Goal: Information Seeking & Learning: Check status

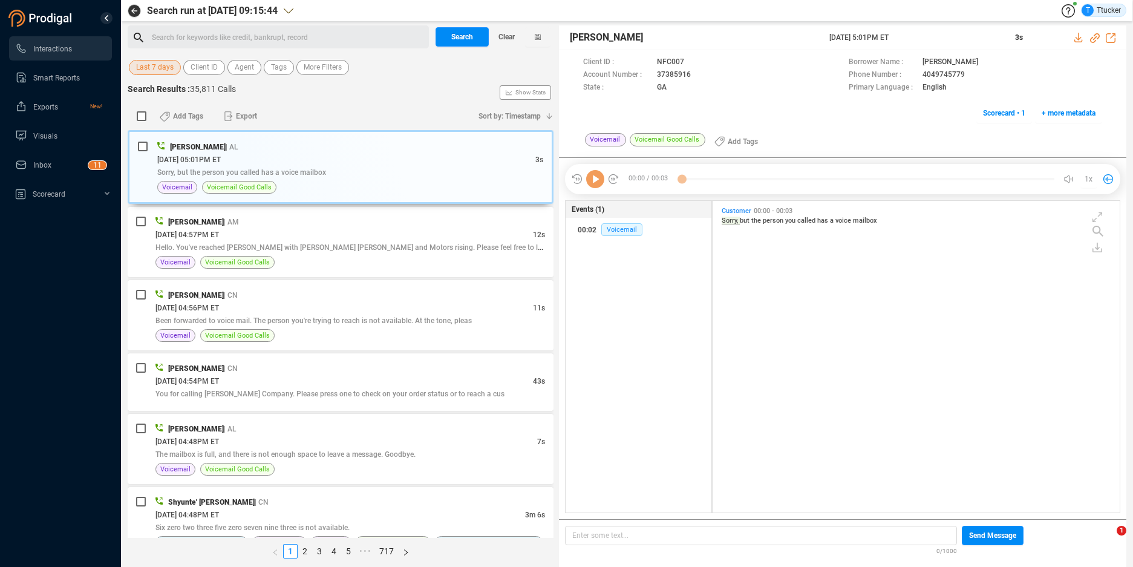
scroll to position [308, 400]
click at [172, 62] on span "Last 7 days" at bounding box center [154, 67] width 37 height 15
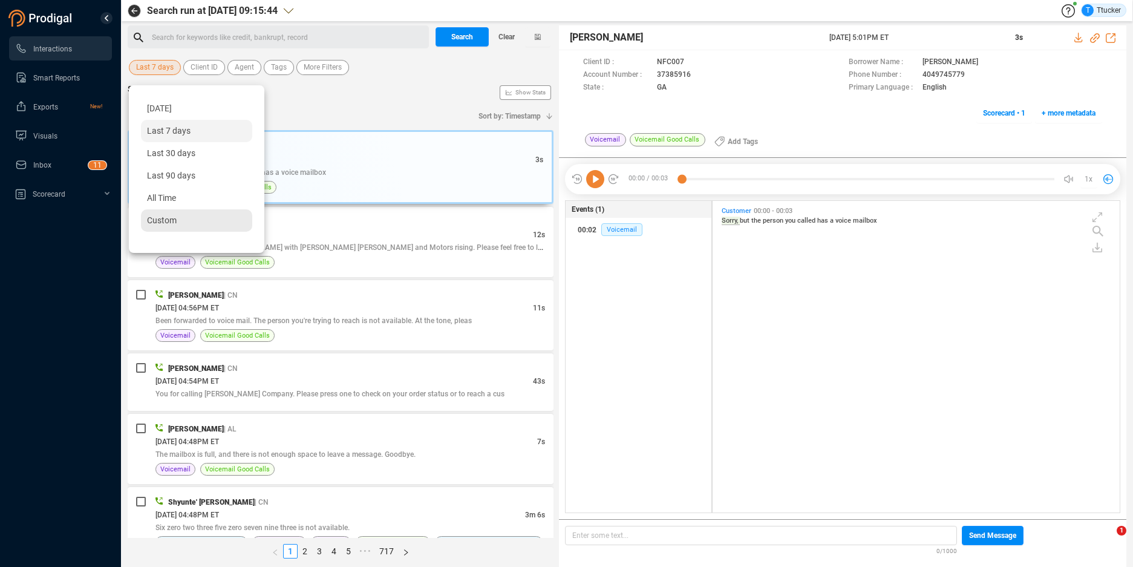
click at [202, 227] on div "Custom" at bounding box center [196, 220] width 111 height 22
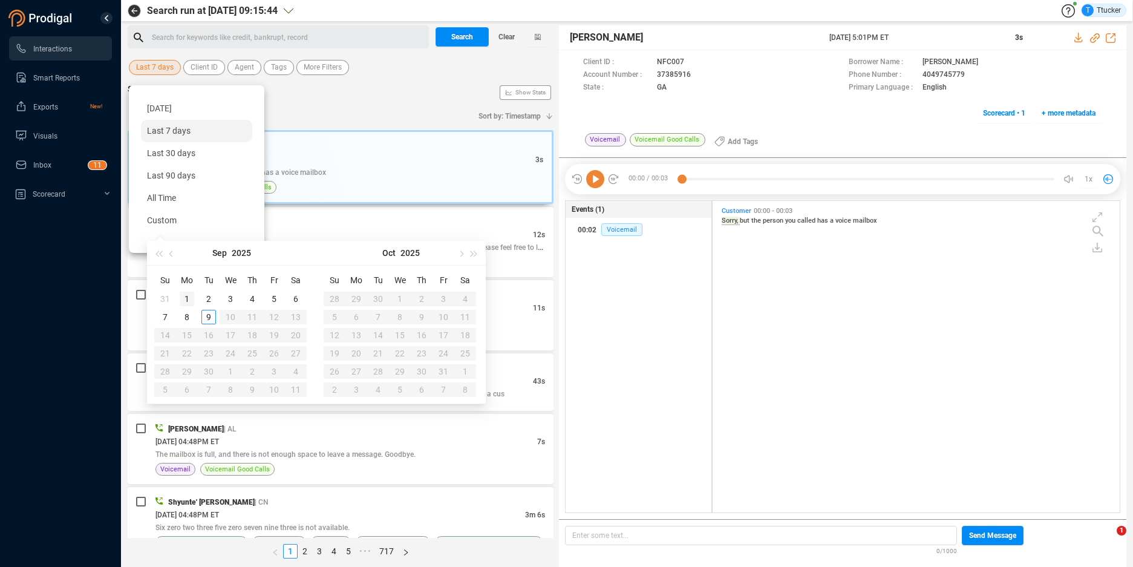
type input "[DATE]"
click at [174, 253] on span "button" at bounding box center [172, 253] width 6 height 6
type input "[DATE]"
click at [272, 295] on div "1" at bounding box center [274, 299] width 15 height 15
type input "[DATE]"
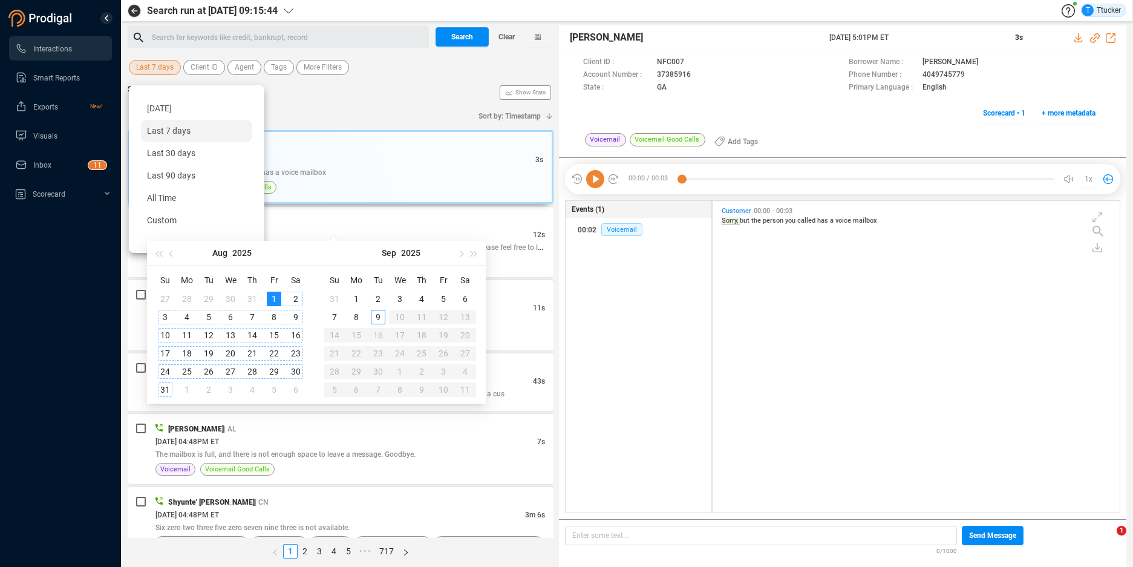
click at [165, 384] on div "31" at bounding box center [165, 389] width 15 height 15
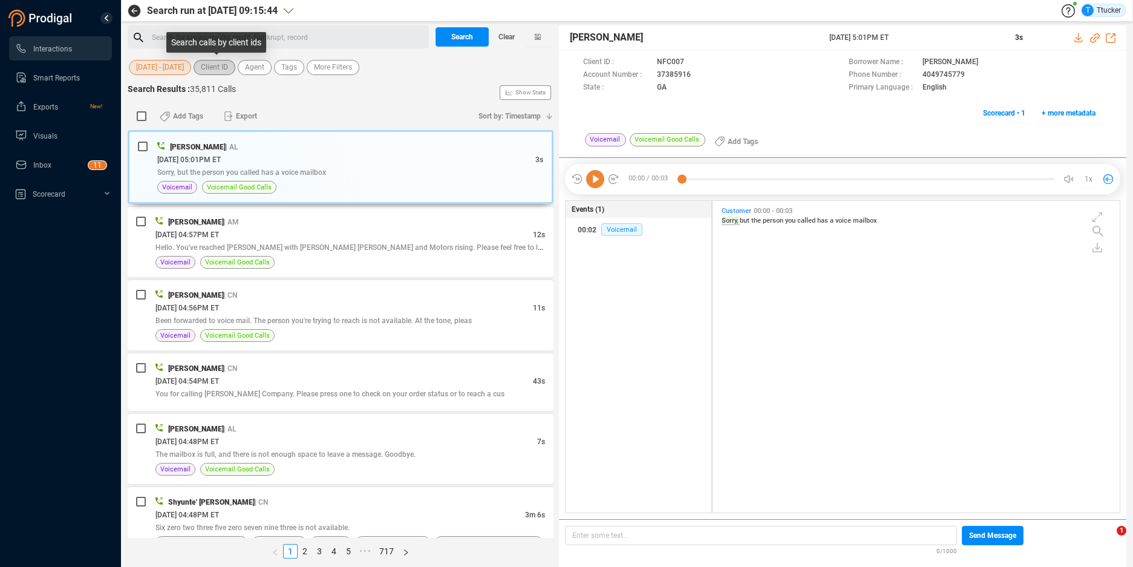
click at [232, 67] on button "Client ID" at bounding box center [215, 67] width 42 height 15
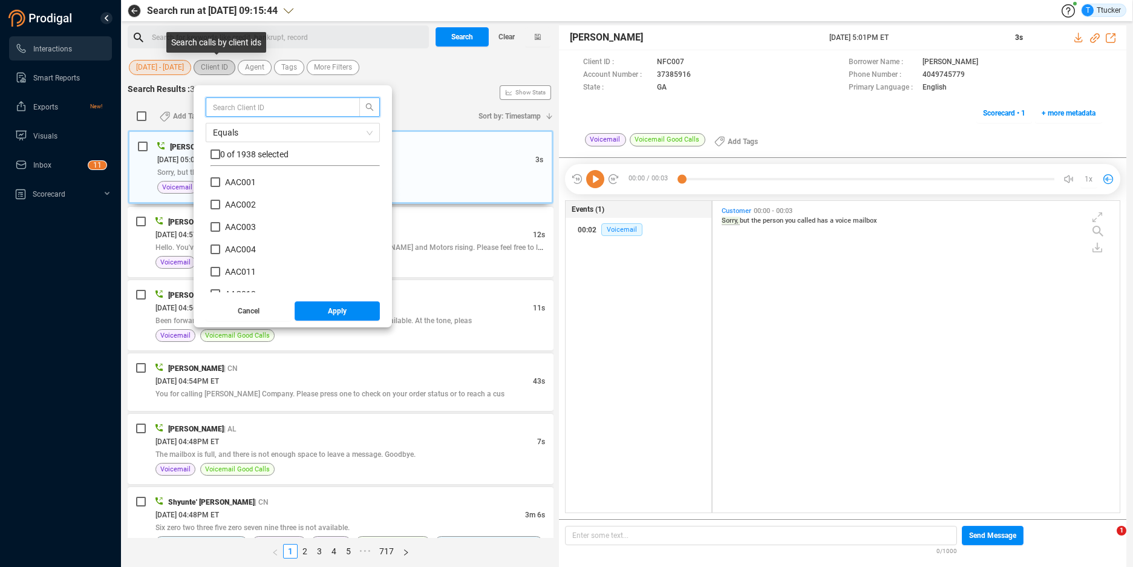
scroll to position [113, 163]
click at [245, 109] on input "text" at bounding box center [277, 106] width 128 height 13
type input "nfc"
click at [220, 153] on input "checkbox" at bounding box center [215, 154] width 10 height 10
checkbox input "true"
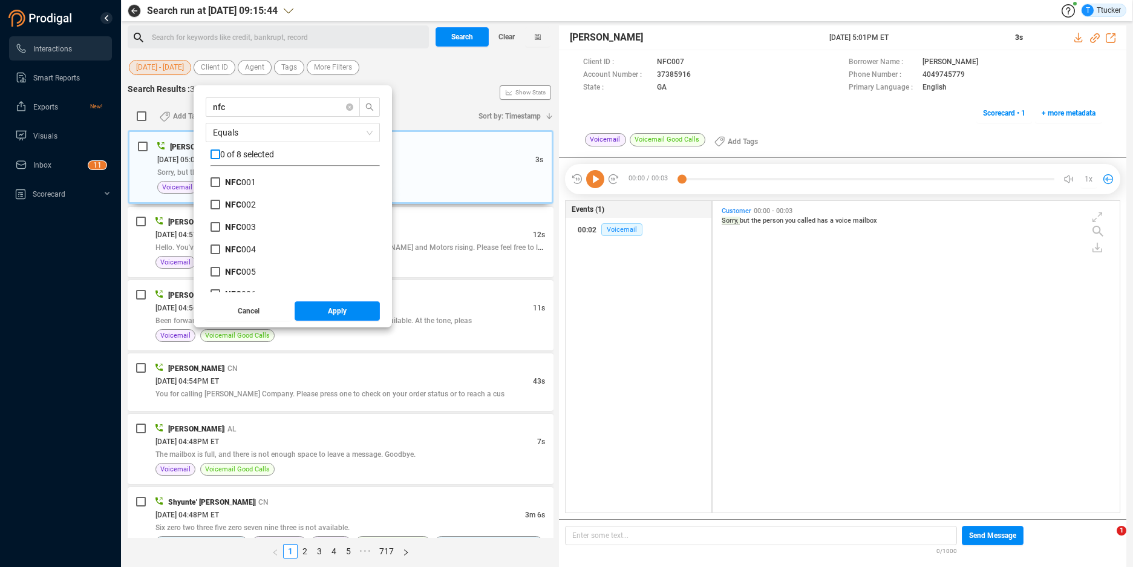
checkbox input "true"
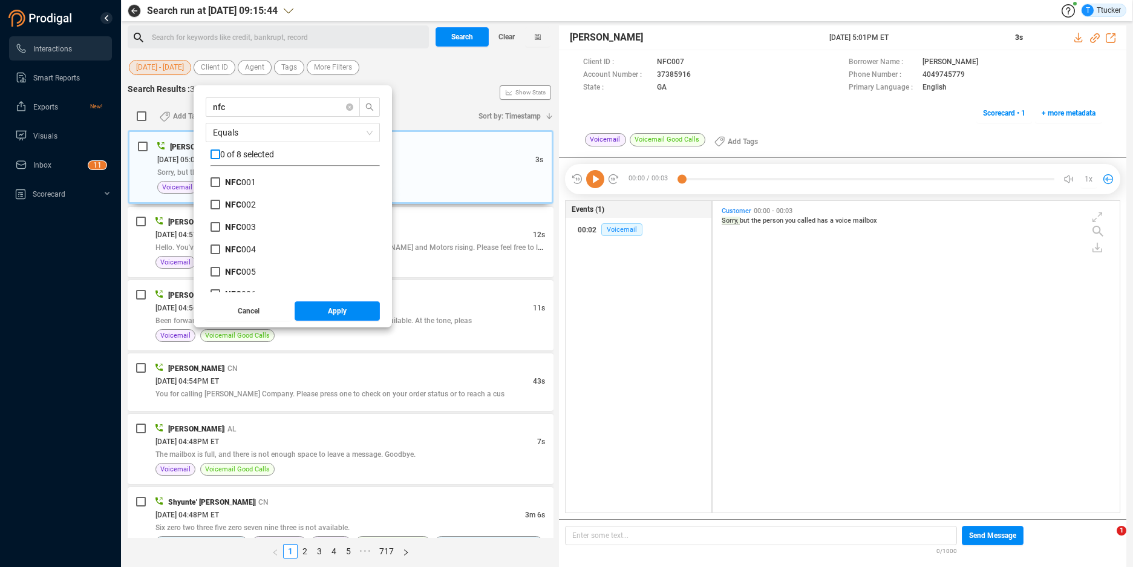
checkbox input "true"
click at [331, 307] on span "Apply" at bounding box center [337, 310] width 19 height 19
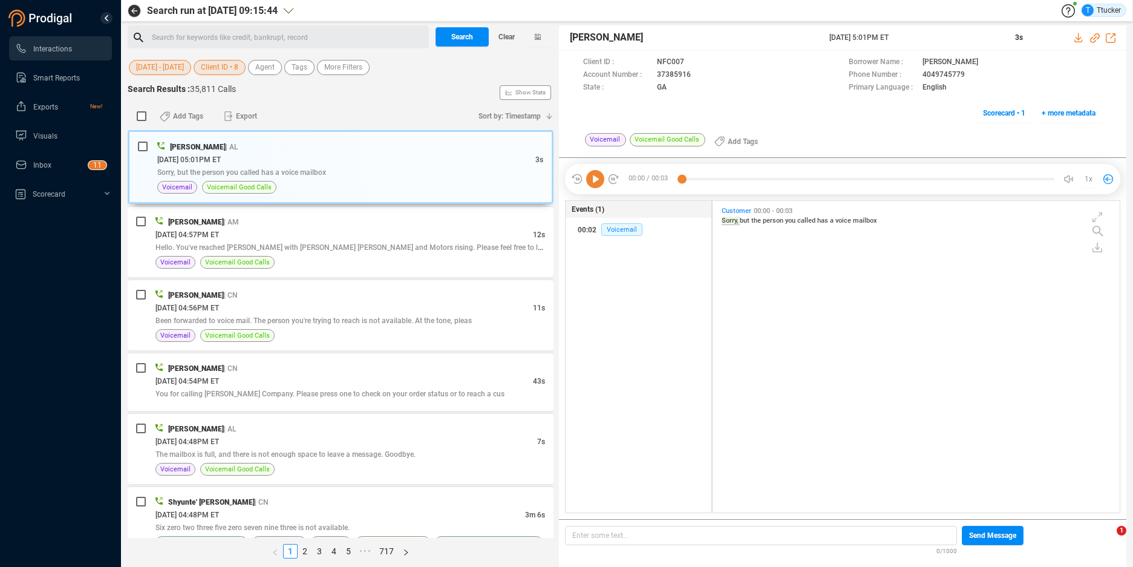
click at [331, 39] on div "Search for keywords like credit, bankrupt, record ﻿" at bounding box center [288, 37] width 273 height 18
click at [306, 65] on span "Tags" at bounding box center [300, 67] width 16 height 15
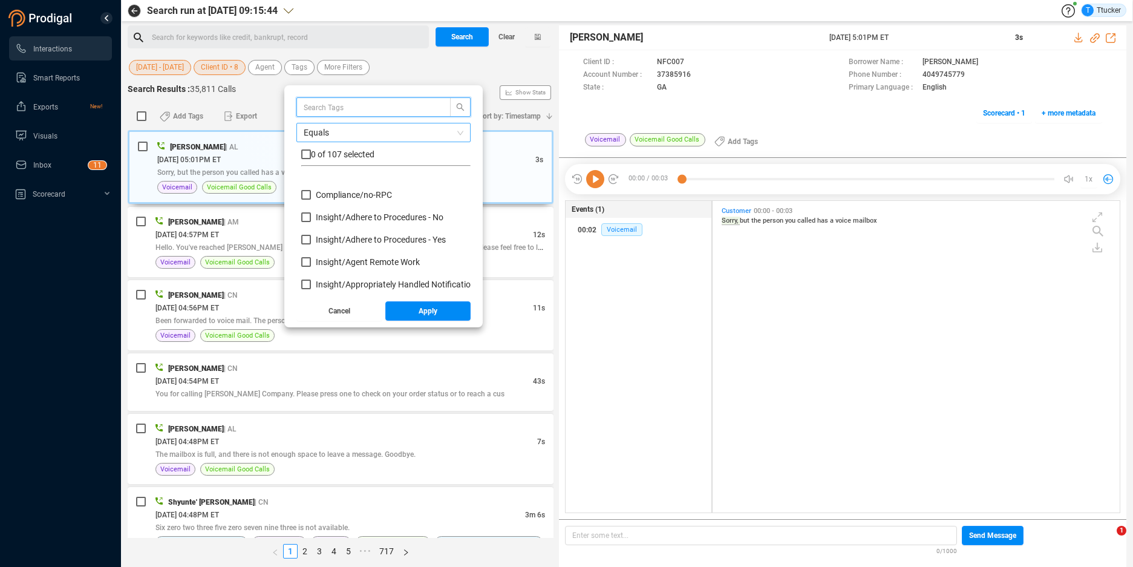
scroll to position [157, 0]
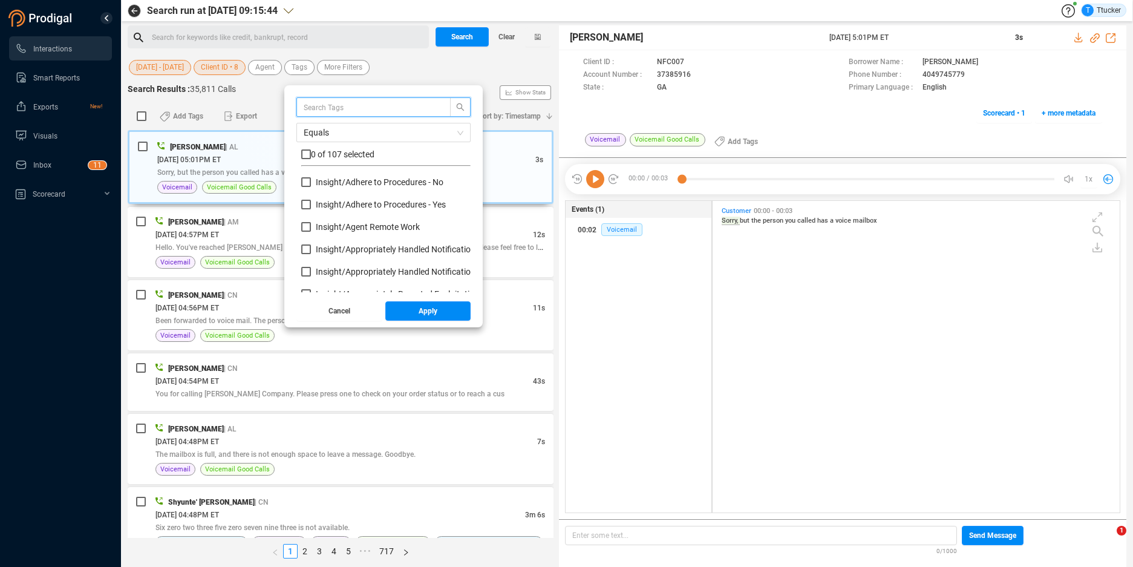
click at [378, 109] on input "text" at bounding box center [368, 106] width 128 height 13
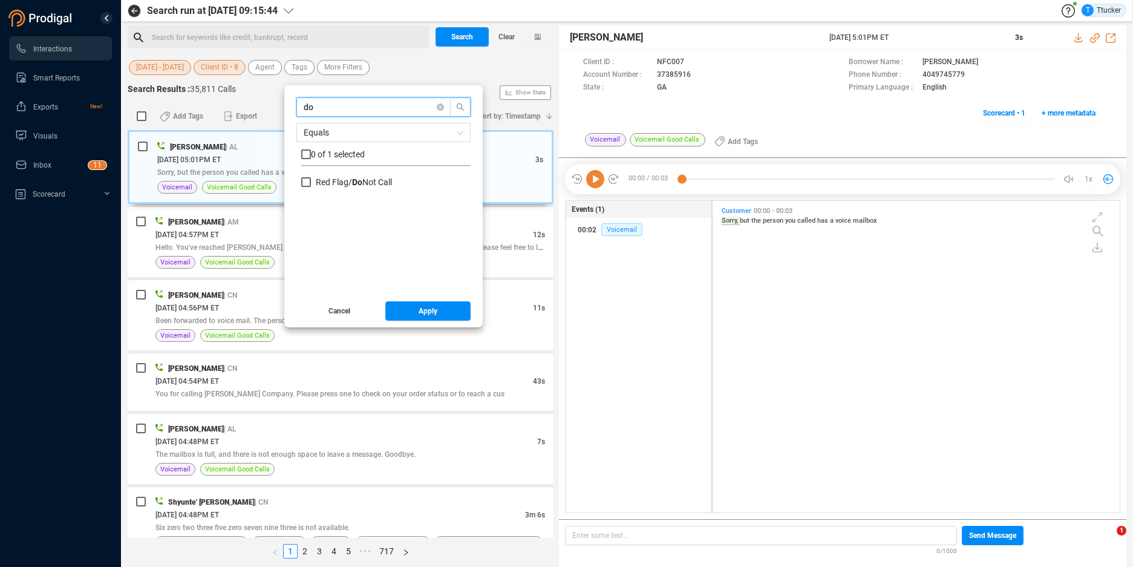
scroll to position [0, 0]
type input "do"
click at [372, 178] on span "Do Not Call" at bounding box center [372, 182] width 40 height 10
click at [311, 178] on input "Red Flag/ Do Not Call" at bounding box center [306, 182] width 10 height 10
checkbox input "true"
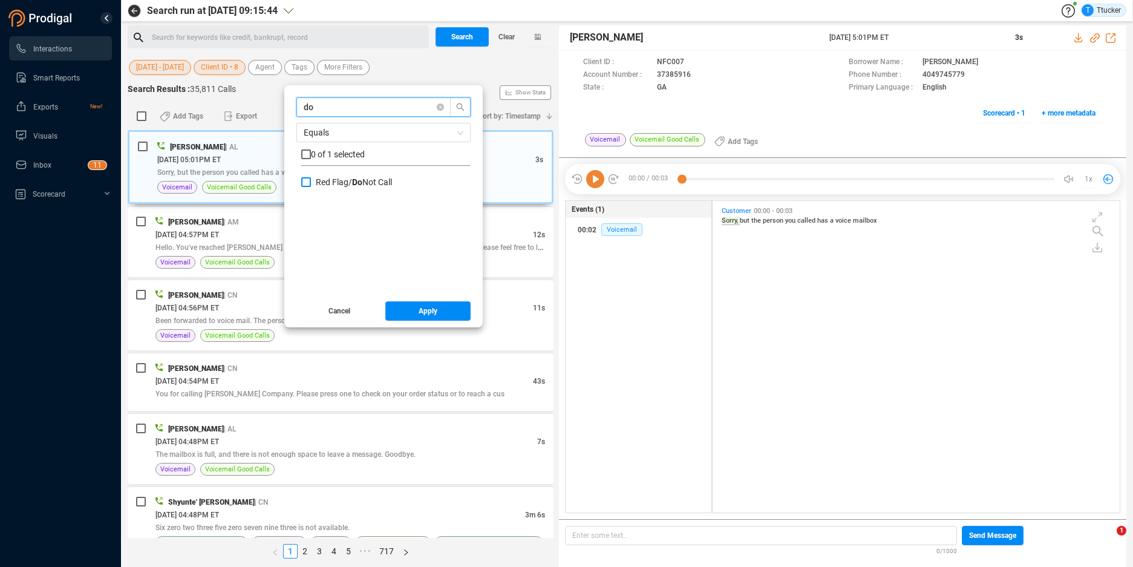
checkbox input "true"
click at [421, 314] on span "Apply" at bounding box center [428, 310] width 19 height 19
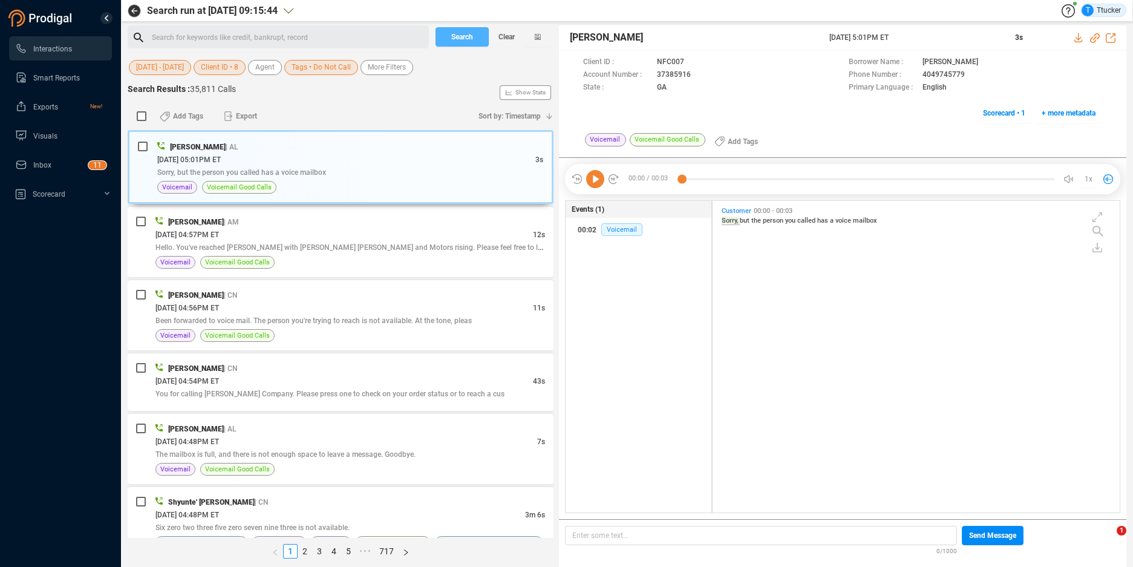
click at [454, 41] on span "Search" at bounding box center [462, 36] width 22 height 19
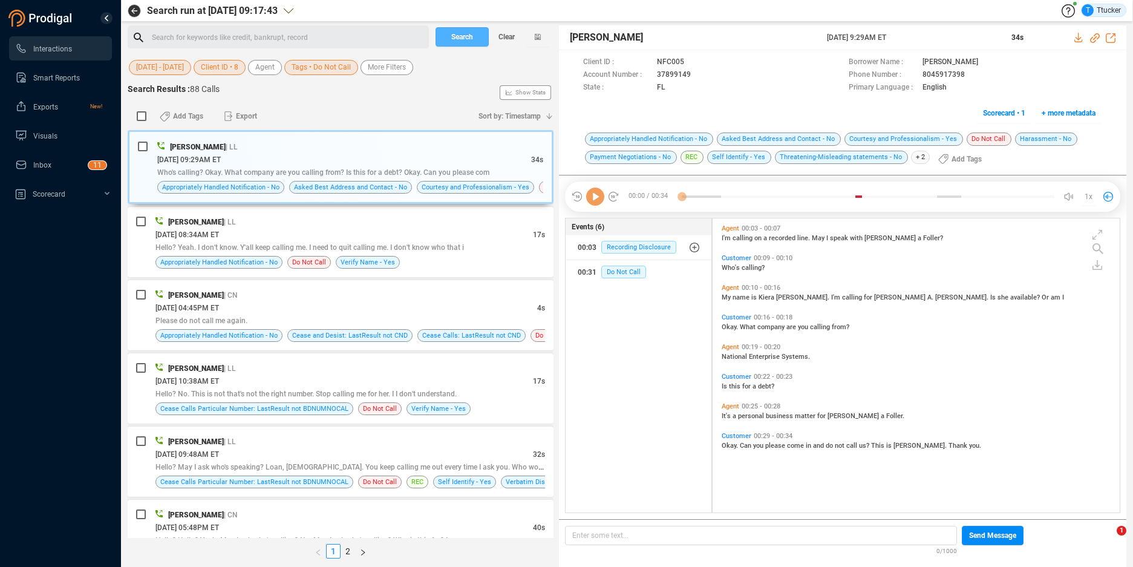
scroll to position [291, 400]
click at [422, 223] on div "[PERSON_NAME] | LL" at bounding box center [349, 221] width 389 height 13
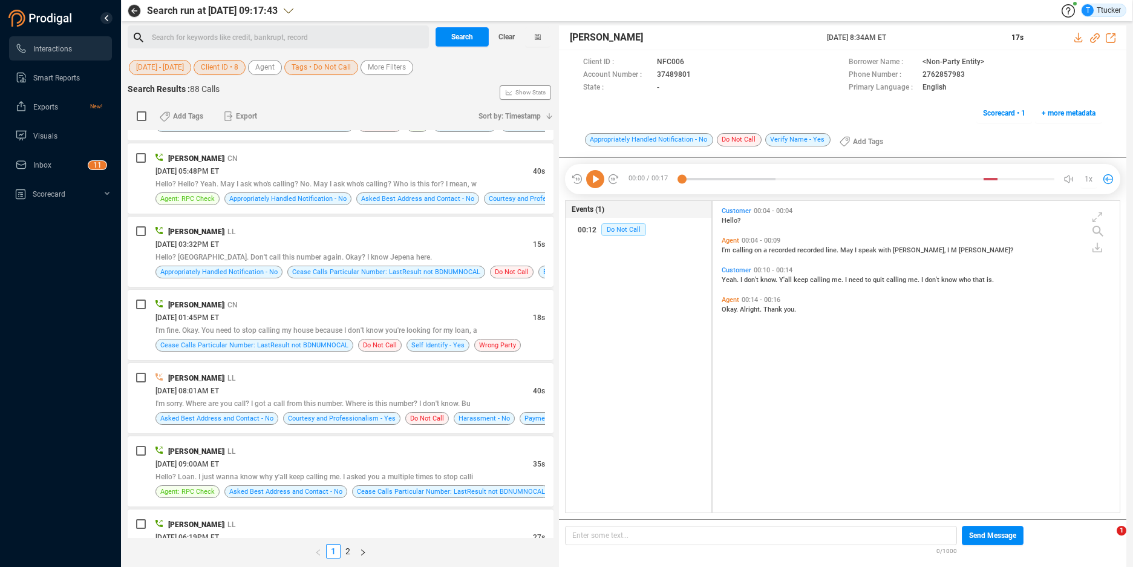
scroll to position [2137, 0]
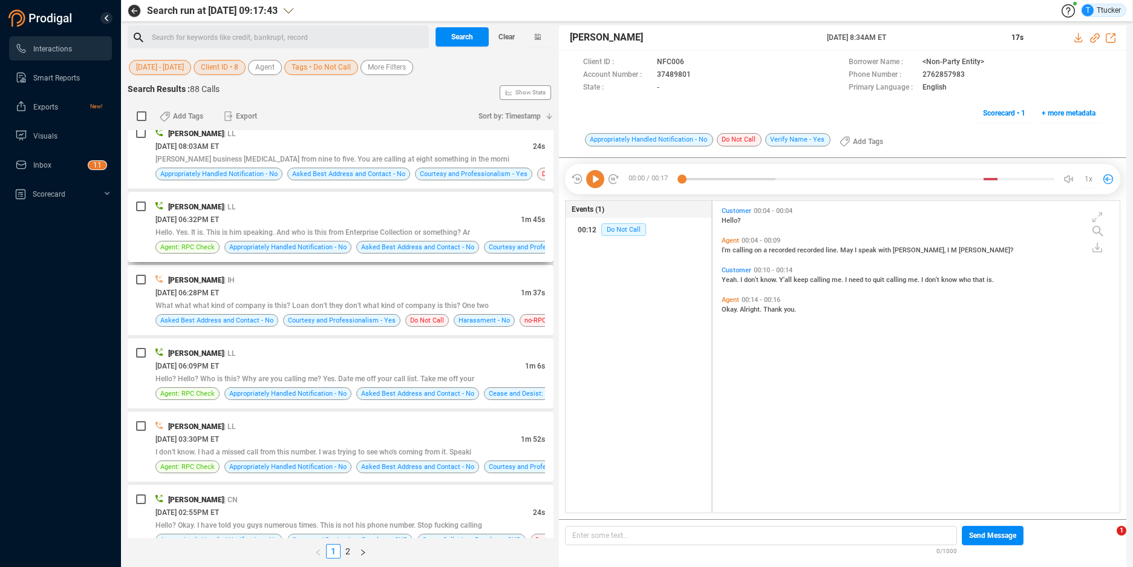
click at [463, 216] on div "[DATE] 06:32PM ET" at bounding box center [337, 219] width 365 height 13
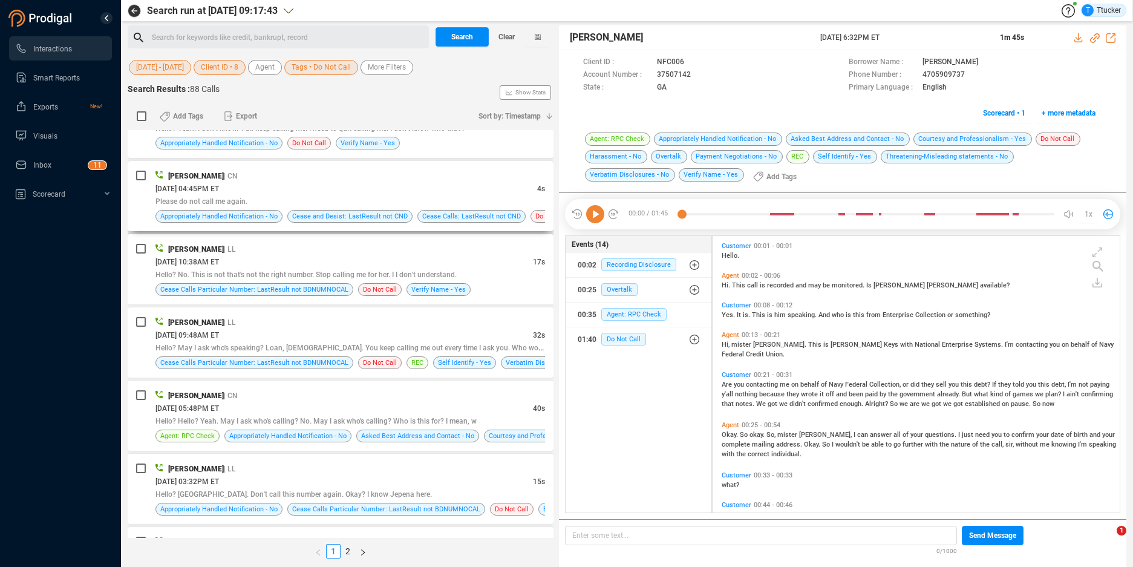
scroll to position [0, 0]
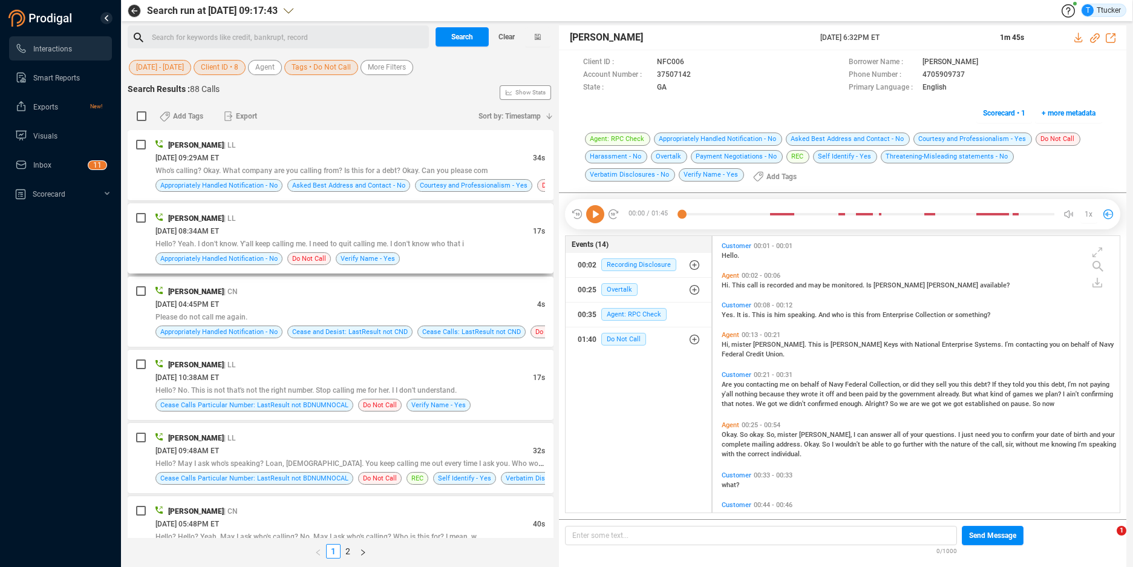
click at [441, 224] on div "[DATE] 08:34AM ET" at bounding box center [343, 230] width 377 height 13
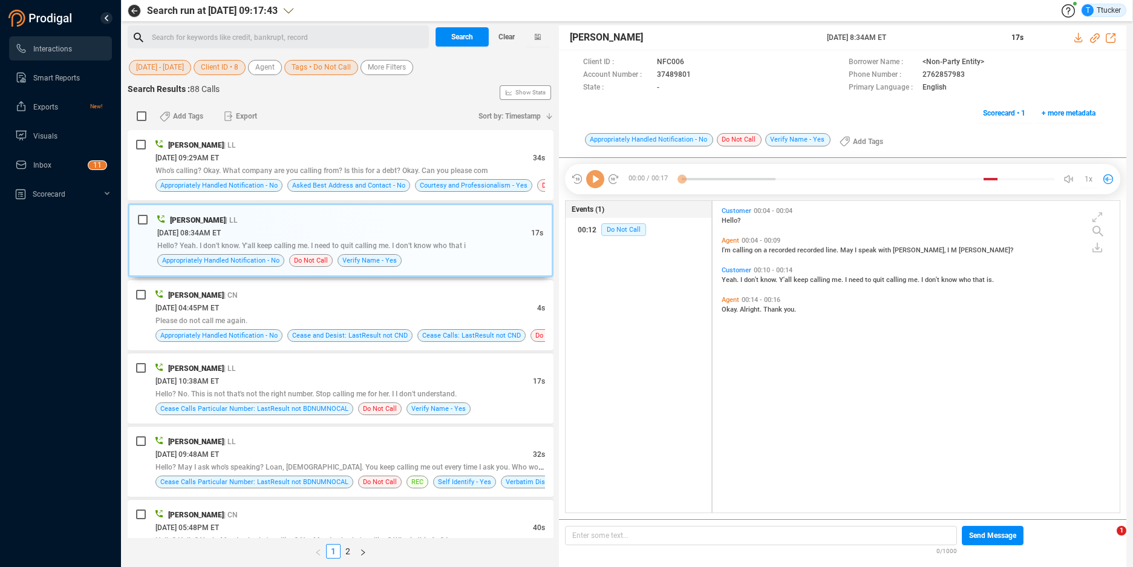
scroll to position [308, 400]
click at [598, 181] on icon at bounding box center [595, 179] width 18 height 18
click at [699, 74] on icon at bounding box center [701, 76] width 10 height 10
click at [1076, 41] on icon at bounding box center [1079, 38] width 10 height 10
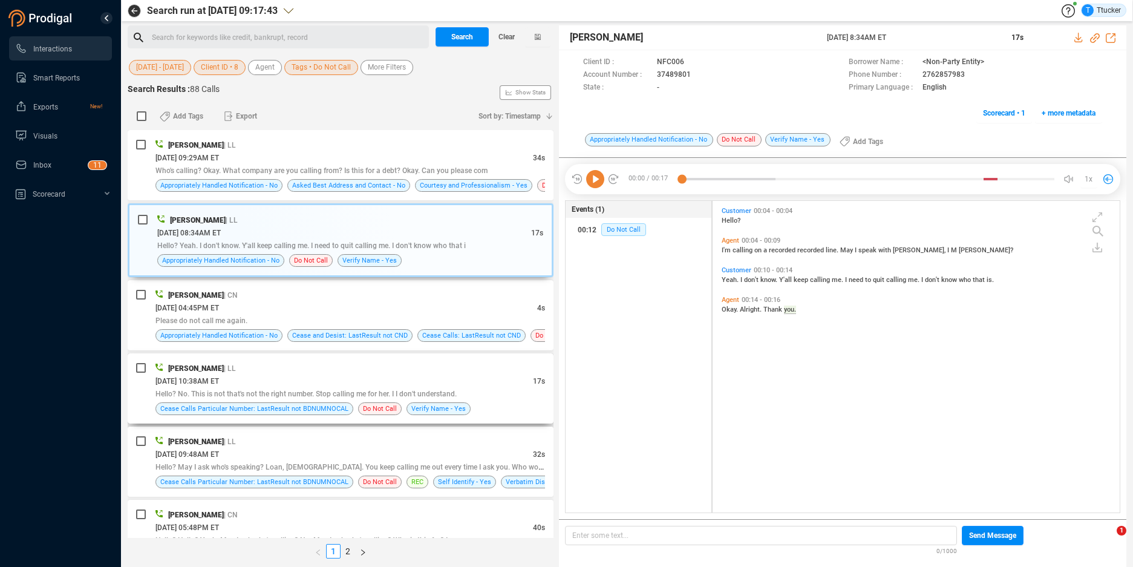
click at [403, 370] on div "[PERSON_NAME] | LL" at bounding box center [349, 368] width 389 height 13
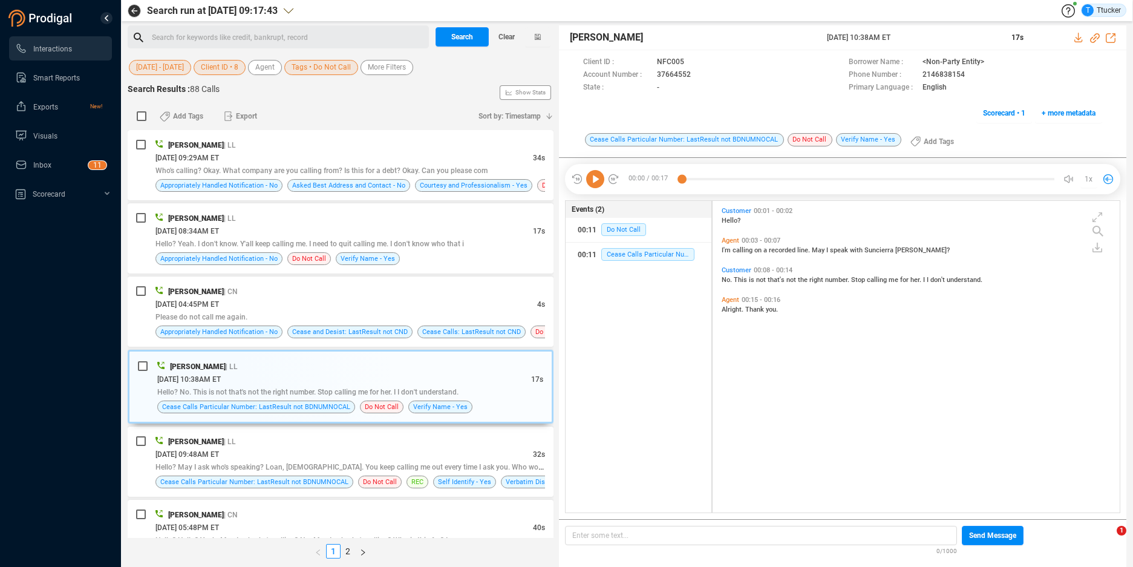
click at [596, 178] on icon at bounding box center [595, 179] width 18 height 18
click at [700, 76] on icon at bounding box center [701, 76] width 10 height 10
click at [1081, 36] on icon at bounding box center [1079, 38] width 10 height 10
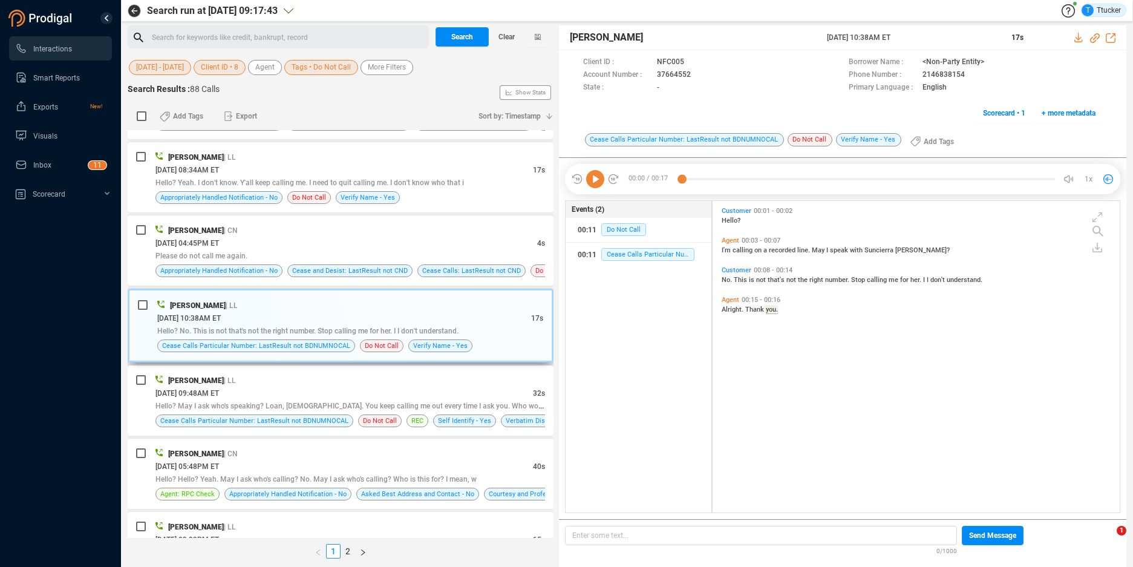
scroll to position [183, 0]
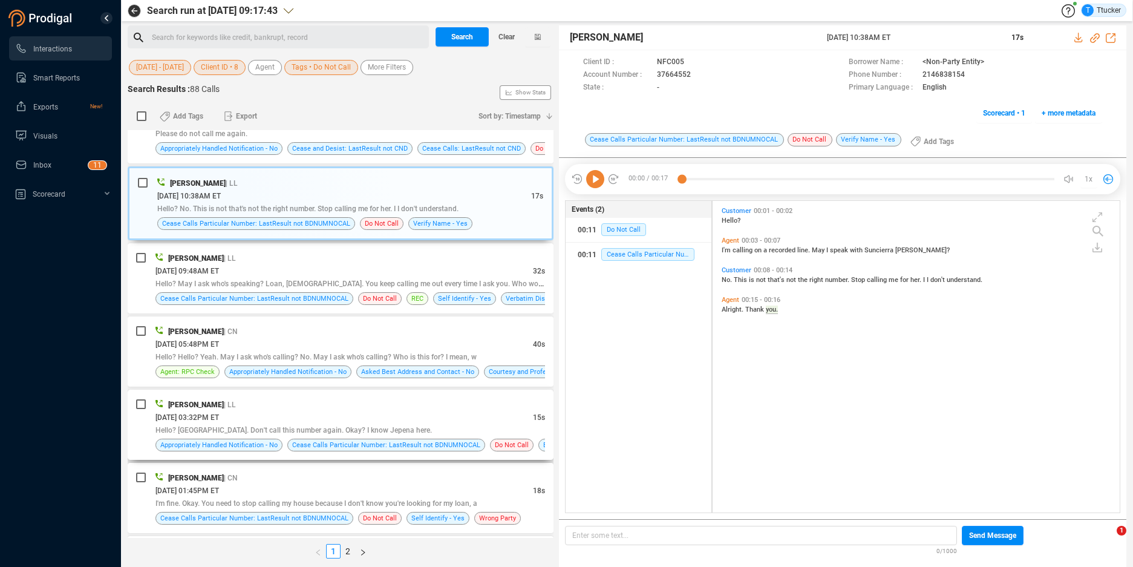
click at [440, 414] on div "[DATE] 03:32PM ET" at bounding box center [343, 417] width 377 height 13
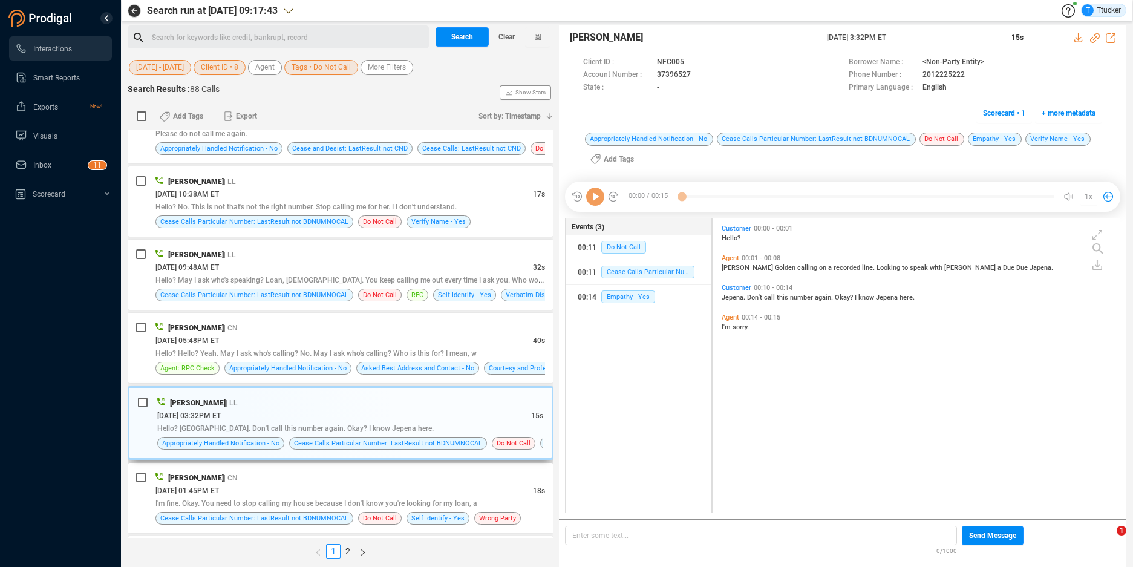
scroll to position [291, 400]
click at [586, 194] on icon at bounding box center [595, 196] width 18 height 18
click at [701, 74] on icon at bounding box center [699, 74] width 6 height 7
click at [1074, 37] on icon at bounding box center [1079, 38] width 10 height 10
click at [490, 13] on div "T Ttucker" at bounding box center [709, 10] width 833 height 13
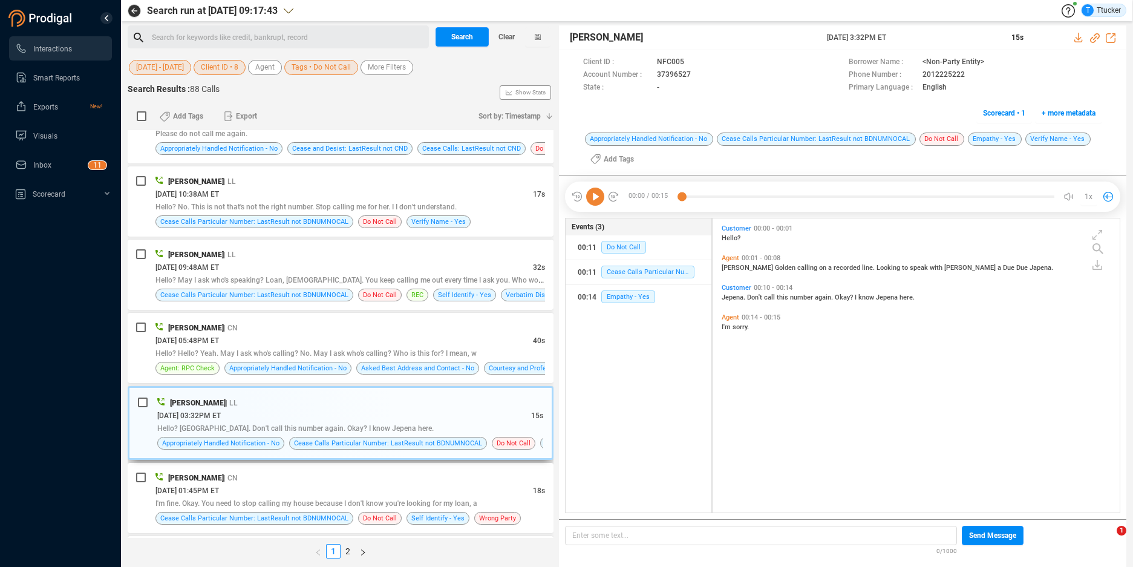
click at [348, 392] on div "[PERSON_NAME] | LL [DATE] 03:32PM ET 15s Hello? [GEOGRAPHIC_DATA]. Don't call t…" at bounding box center [341, 423] width 426 height 74
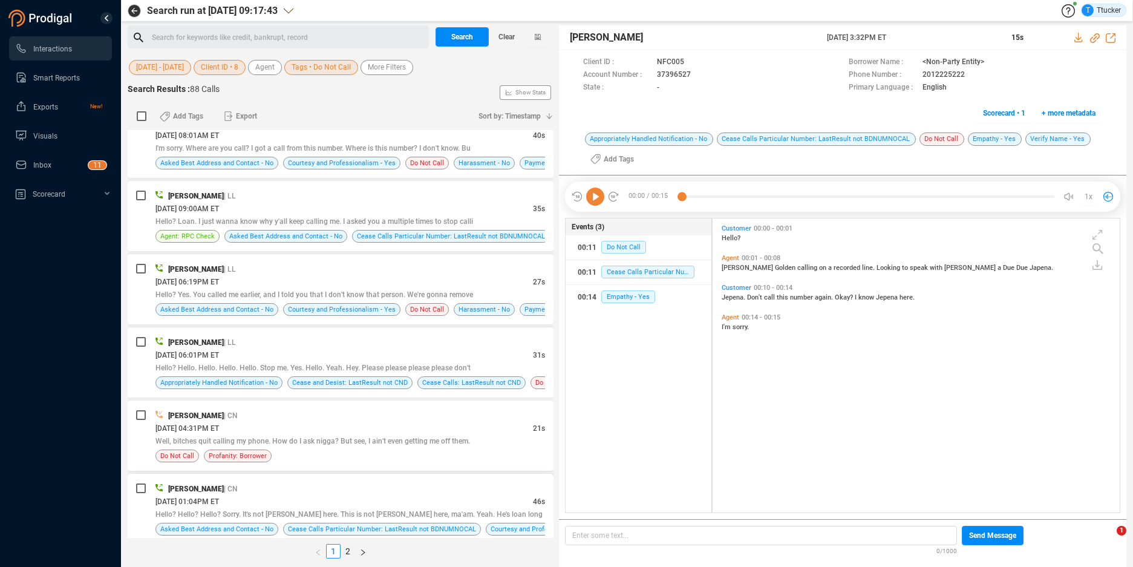
scroll to position [734, 0]
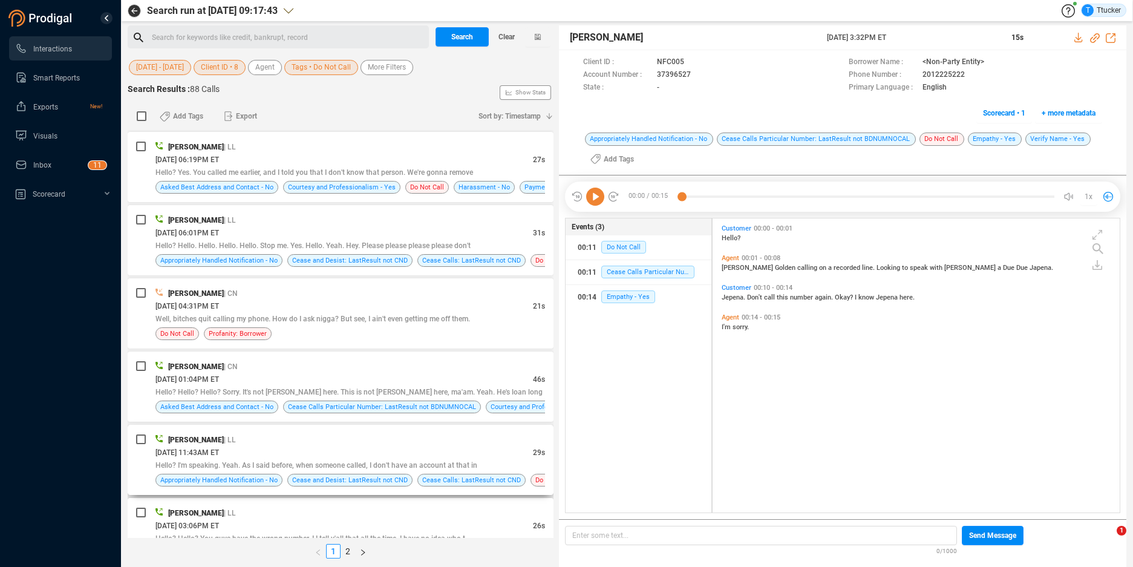
click at [359, 446] on div "[DATE] 11:43AM ET" at bounding box center [343, 452] width 377 height 13
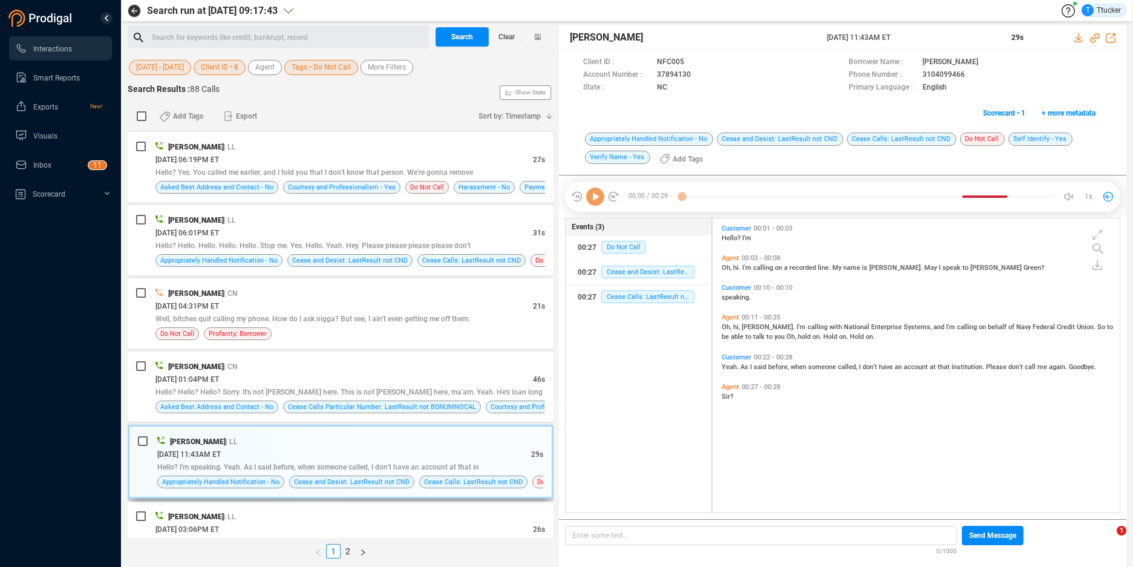
scroll to position [291, 400]
click at [589, 191] on icon at bounding box center [595, 196] width 18 height 18
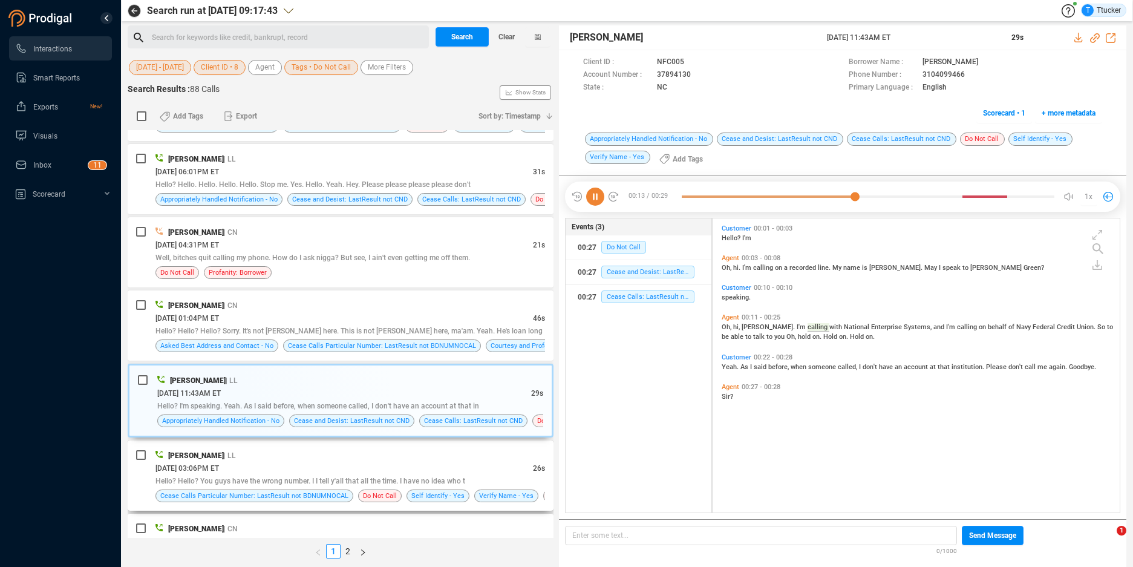
scroll to position [852, 0]
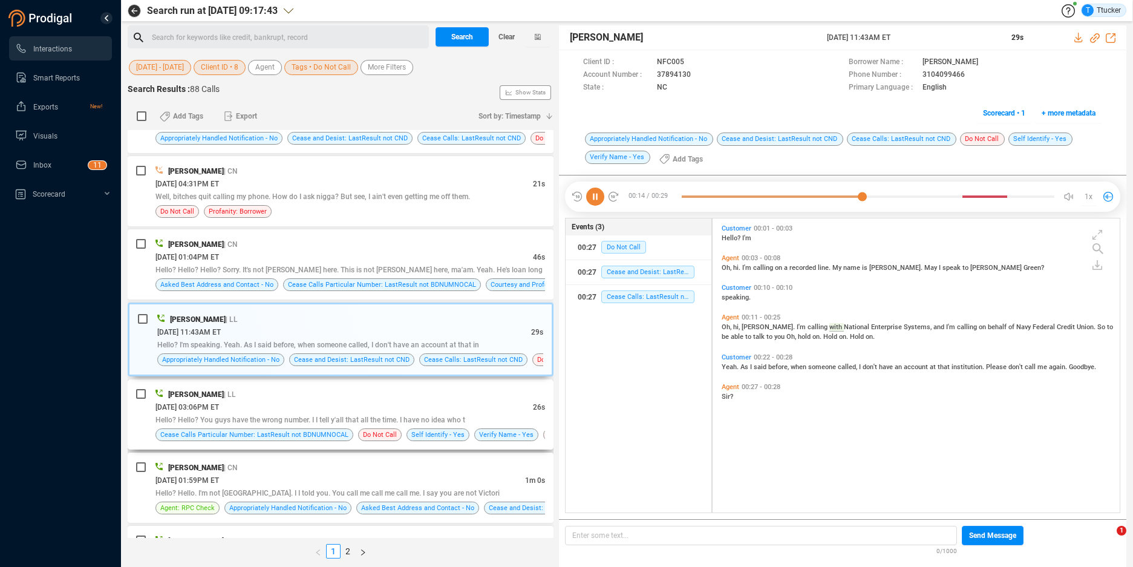
click at [342, 389] on div "[PERSON_NAME] | LL" at bounding box center [349, 394] width 389 height 13
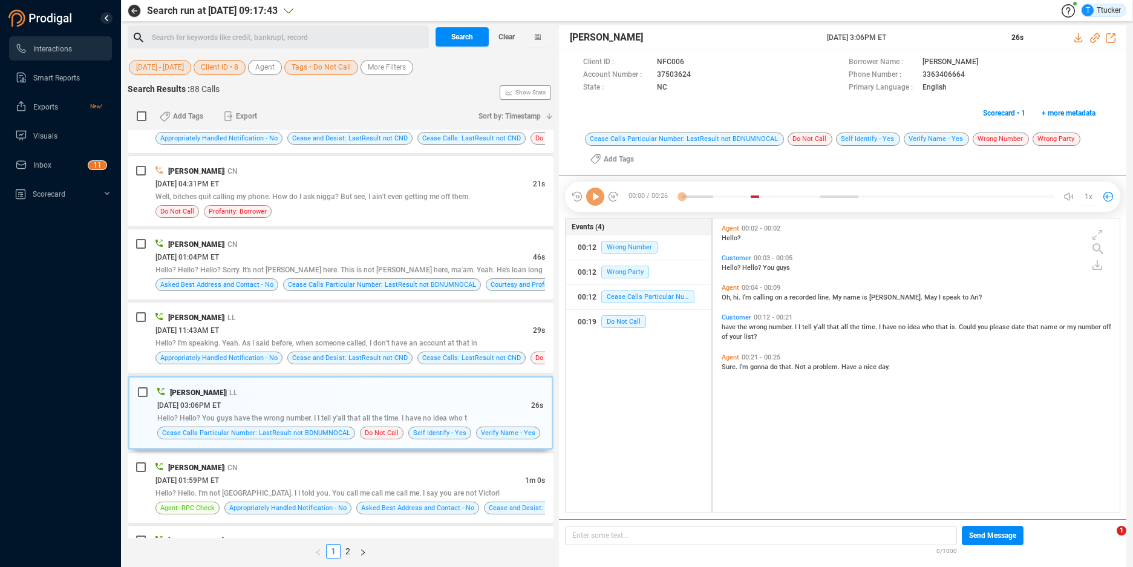
scroll to position [4, 7]
click at [600, 194] on icon at bounding box center [595, 196] width 18 height 18
click at [697, 73] on icon at bounding box center [701, 76] width 10 height 10
click at [1077, 39] on icon at bounding box center [1079, 38] width 10 height 10
click at [312, 475] on div "[DATE] 01:59PM ET" at bounding box center [340, 480] width 370 height 13
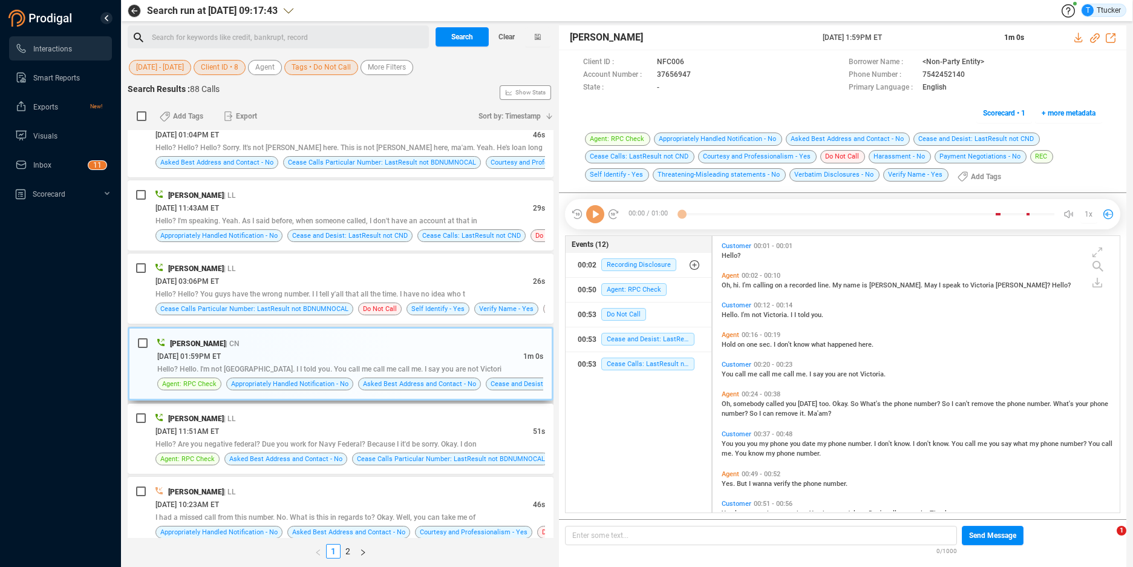
scroll to position [273, 400]
click at [312, 475] on div "[PERSON_NAME] | LL [DATE] 09:29AM ET 34s Who's calling? Okay. What company are …" at bounding box center [341, 334] width 426 height 408
click at [299, 487] on div "[PERSON_NAME] | LL" at bounding box center [349, 491] width 389 height 13
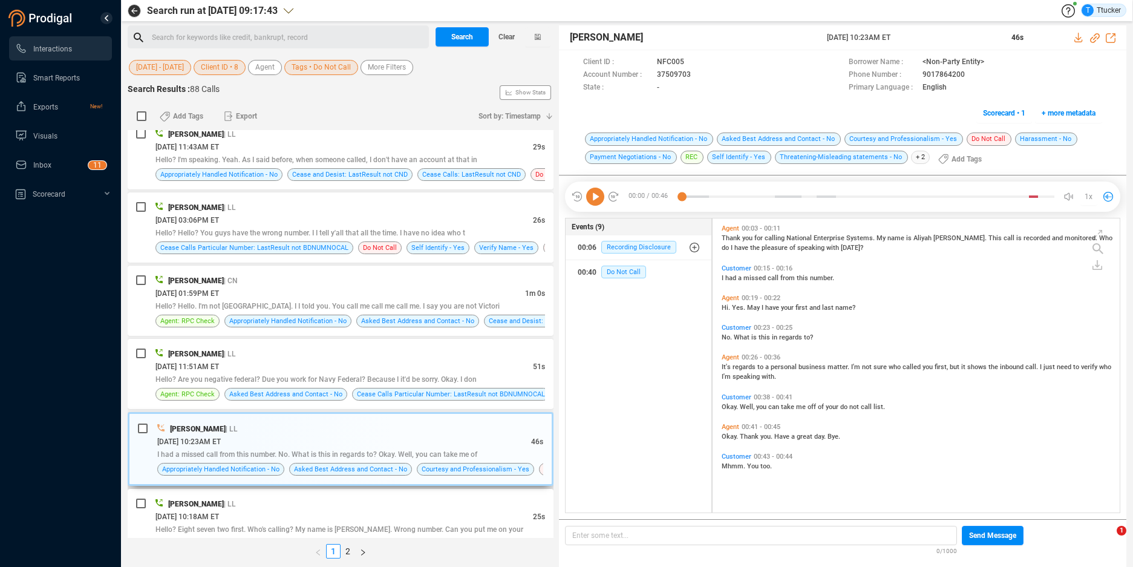
scroll to position [1096, 0]
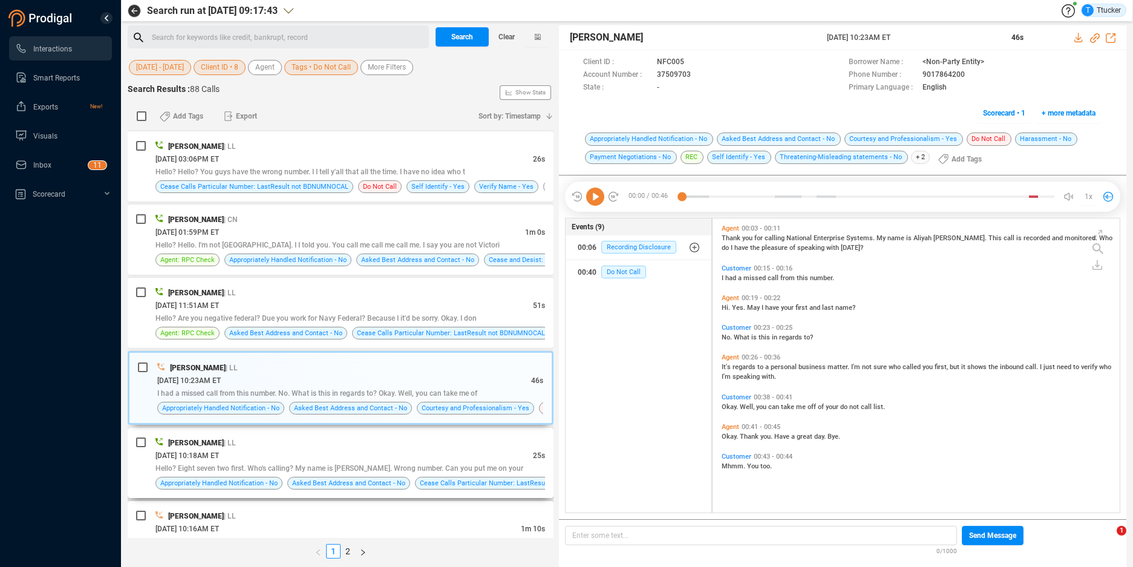
click at [309, 452] on div "[DATE] 10:18AM ET" at bounding box center [343, 455] width 377 height 13
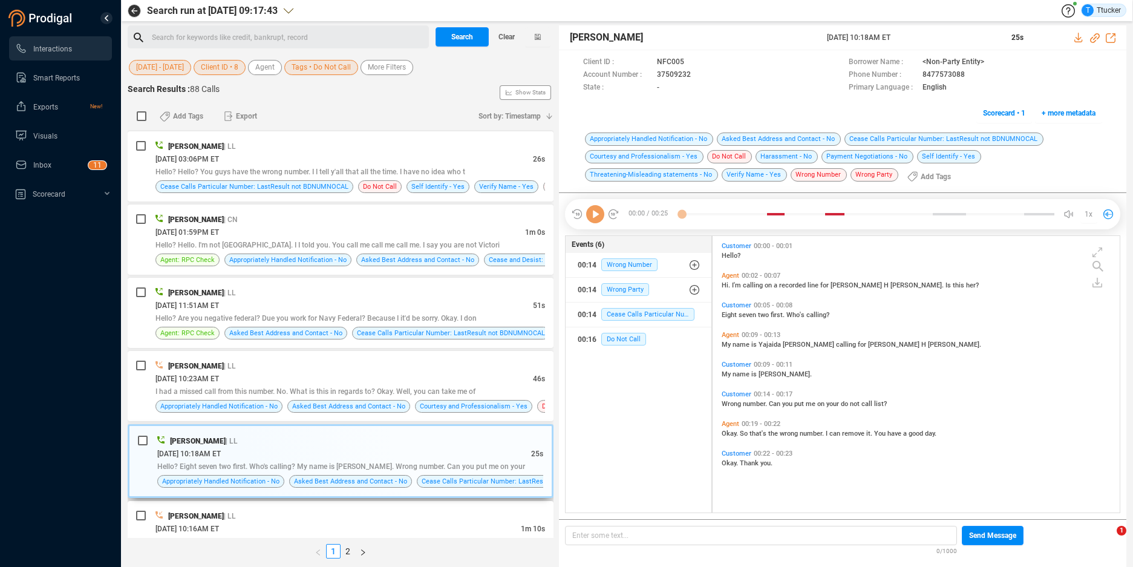
scroll to position [273, 400]
click at [702, 71] on icon at bounding box center [701, 76] width 10 height 10
click at [699, 77] on icon at bounding box center [701, 76] width 10 height 10
click at [1077, 34] on icon at bounding box center [1079, 38] width 10 height 10
